Goal: Submit feedback/report problem

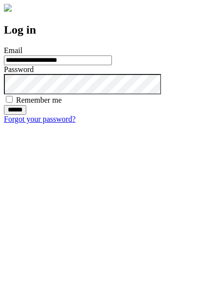
click at [26, 115] on input "******" at bounding box center [15, 110] width 22 height 10
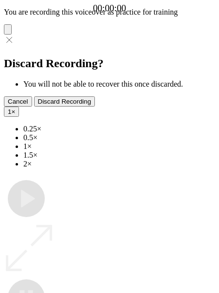
type input "**********"
